Goal: Transaction & Acquisition: Purchase product/service

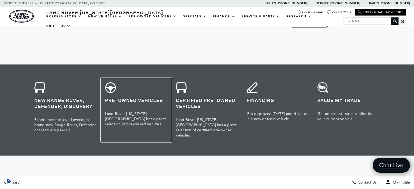
click at [142, 98] on h3 "Pre-Owned Vehicles" at bounding box center [136, 100] width 63 height 6
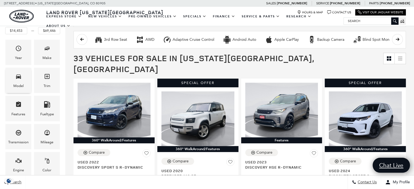
click at [20, 76] on icon "Model" at bounding box center [18, 76] width 7 height 7
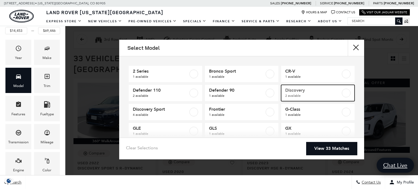
drag, startPoint x: 341, startPoint y: 91, endPoint x: 337, endPoint y: 93, distance: 4.6
click at [342, 92] on label at bounding box center [346, 93] width 9 height 9
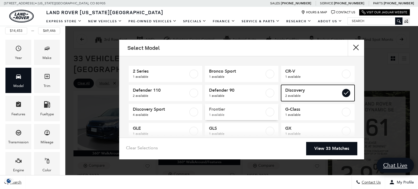
type input "$43,154"
type input "$54,615"
checkbox input "true"
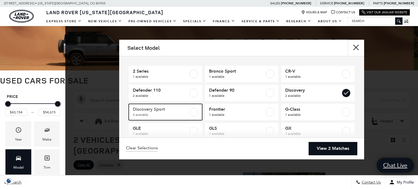
click at [193, 112] on label at bounding box center [193, 112] width 9 height 9
type input "$32,107"
checkbox input "true"
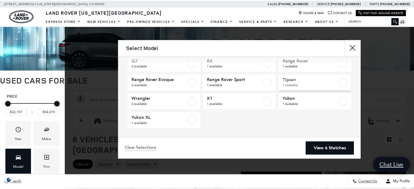
scroll to position [106, 0]
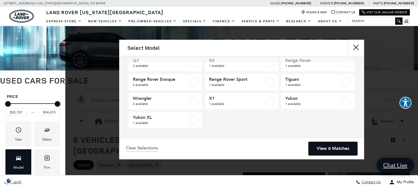
click at [334, 148] on link "View 6 Matches" at bounding box center [332, 148] width 49 height 13
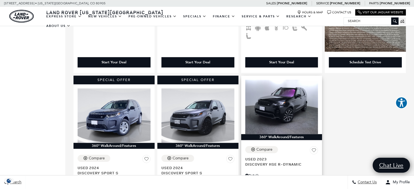
scroll to position [299, 0]
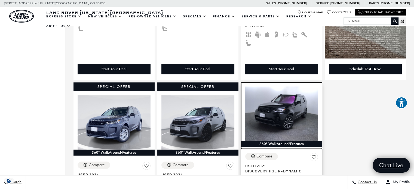
click at [278, 105] on img at bounding box center [281, 114] width 73 height 55
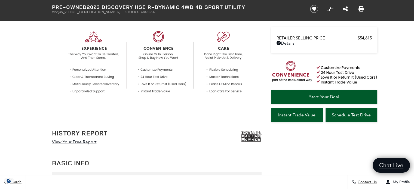
scroll to position [218, 0]
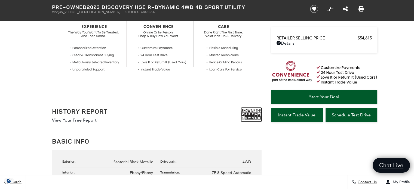
click at [244, 114] on img at bounding box center [251, 115] width 20 height 14
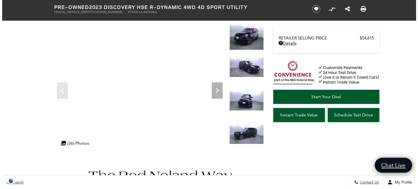
scroll to position [0, 0]
